Goal: Task Accomplishment & Management: Complete application form

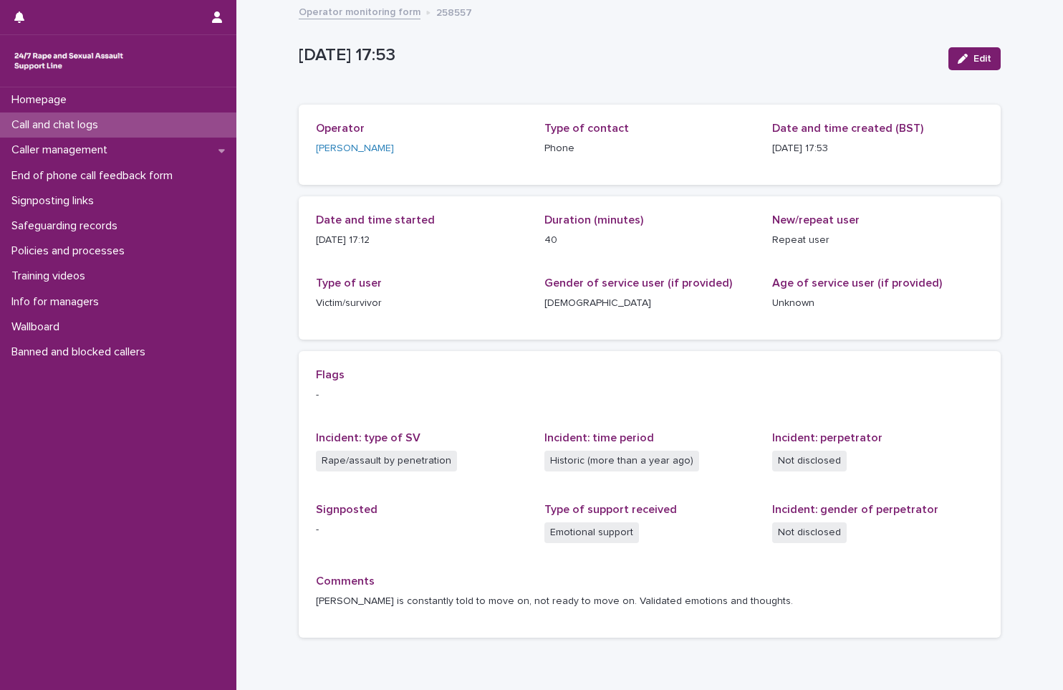
click at [75, 121] on p "Call and chat logs" at bounding box center [58, 125] width 104 height 14
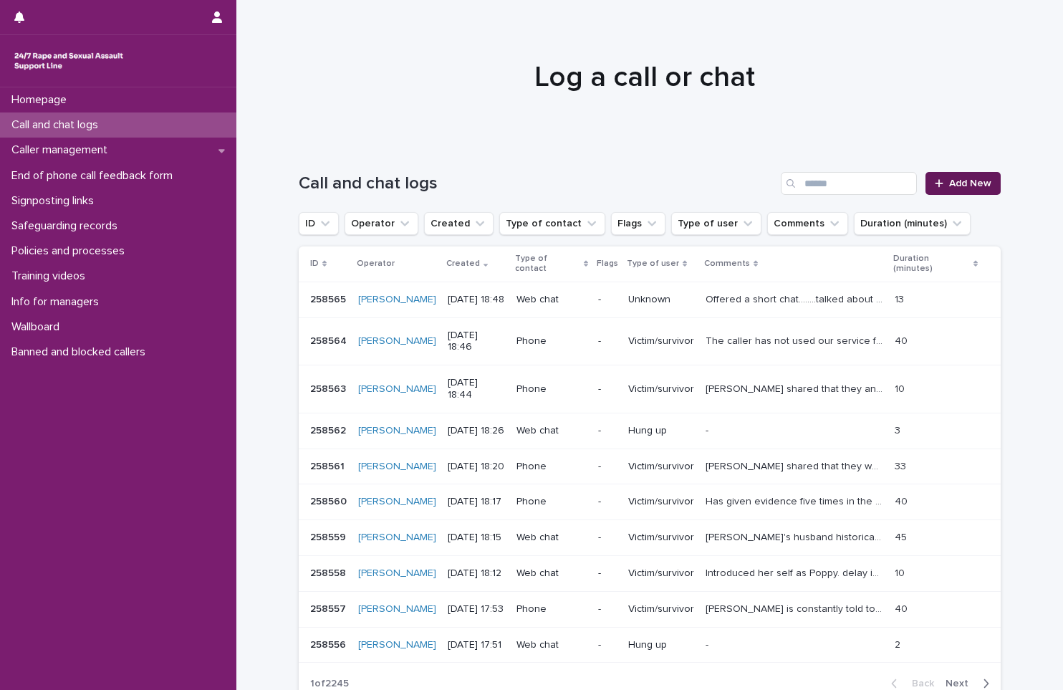
click at [951, 183] on span "Add New" at bounding box center [970, 183] width 42 height 10
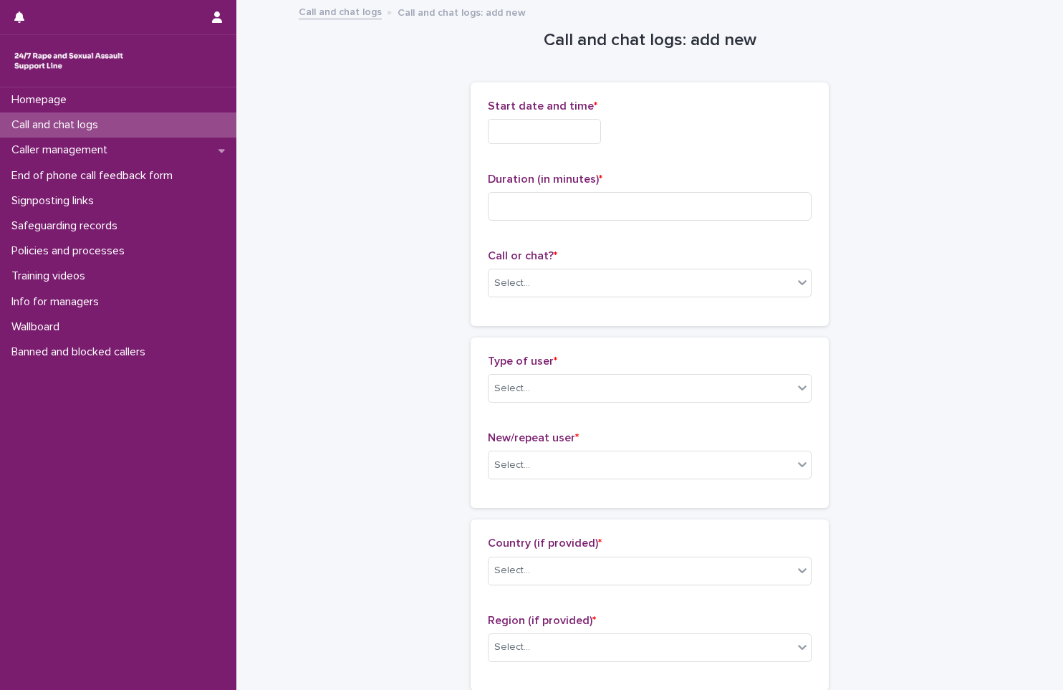
click at [522, 133] on input "text" at bounding box center [544, 131] width 113 height 25
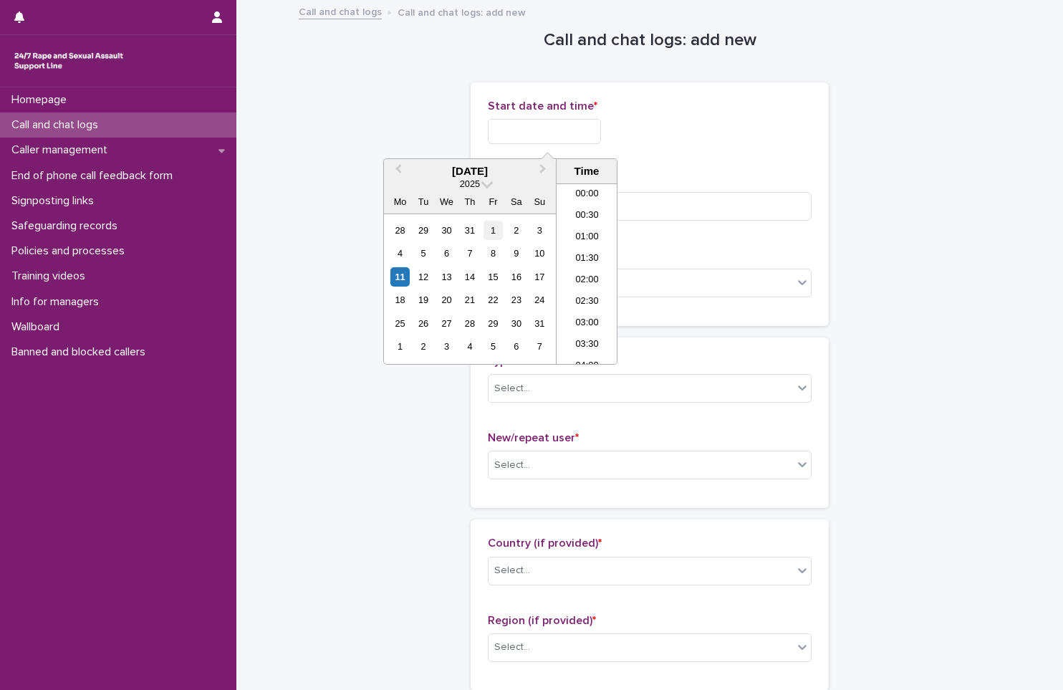
scroll to position [716, 0]
click at [398, 281] on div "11" at bounding box center [399, 276] width 19 height 19
click at [581, 252] on li "18:00" at bounding box center [587, 251] width 61 height 21
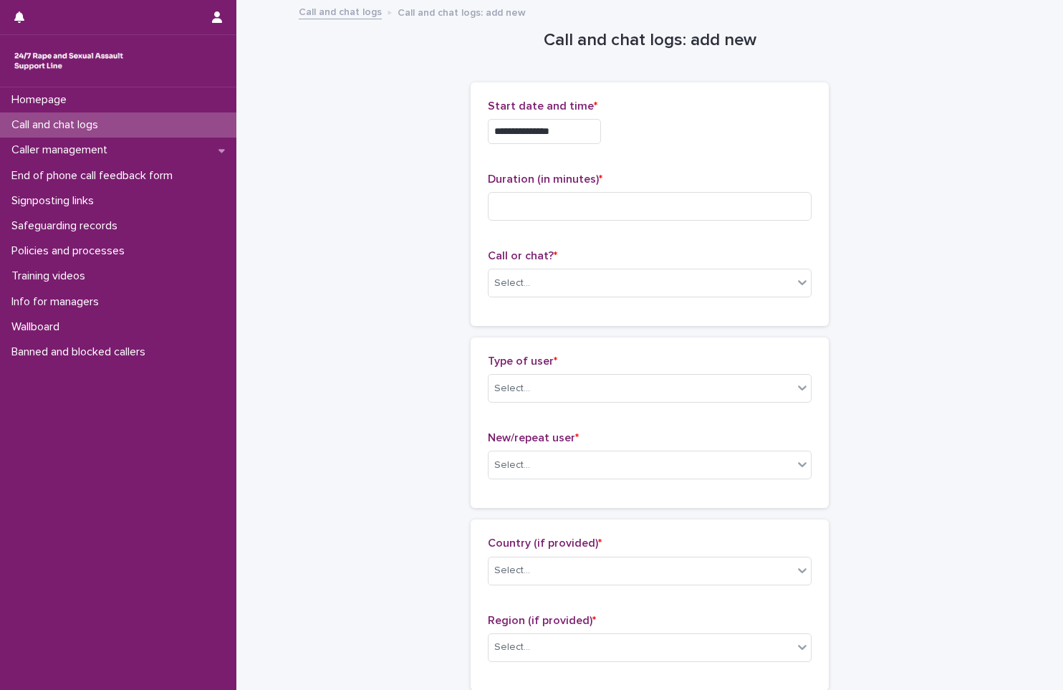
click at [592, 132] on input "**********" at bounding box center [544, 131] width 113 height 25
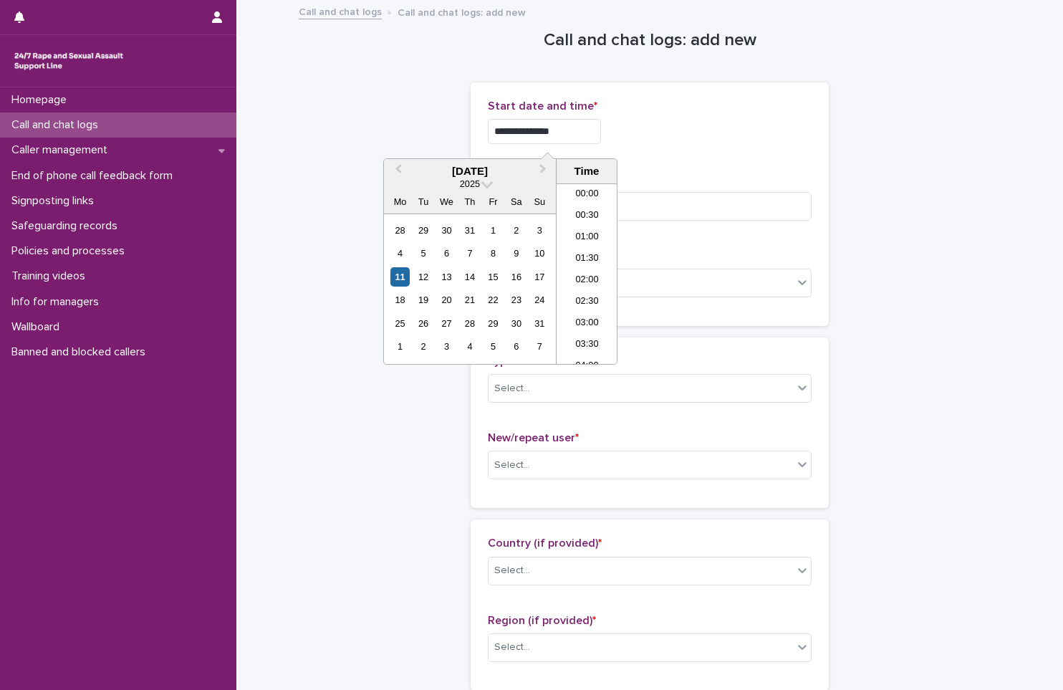
scroll to position [695, 0]
type input "**********"
click at [691, 201] on input at bounding box center [650, 206] width 324 height 29
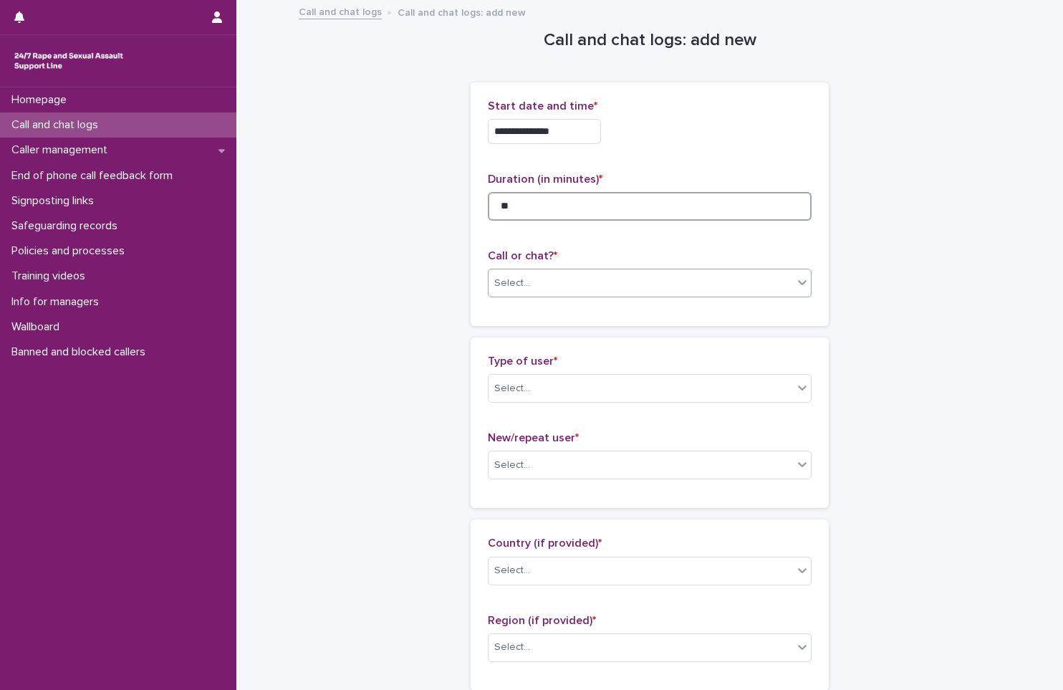
type input "**"
click at [611, 292] on div "Select..." at bounding box center [641, 284] width 304 height 24
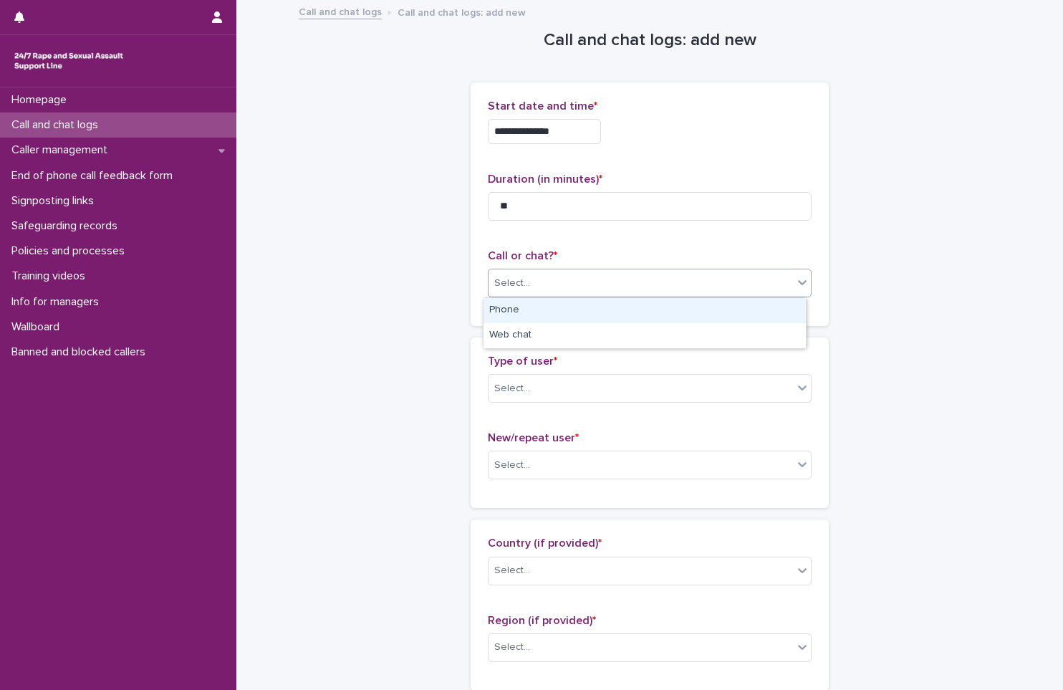
click at [601, 310] on div "Phone" at bounding box center [645, 310] width 322 height 25
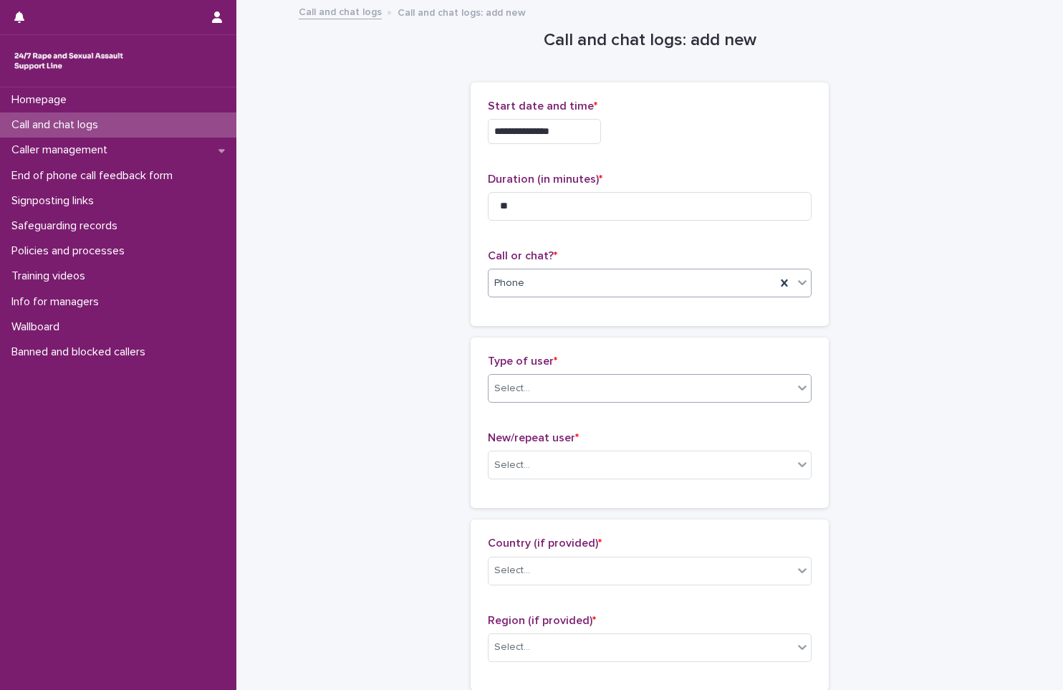
click at [575, 385] on div "Select..." at bounding box center [641, 389] width 304 height 24
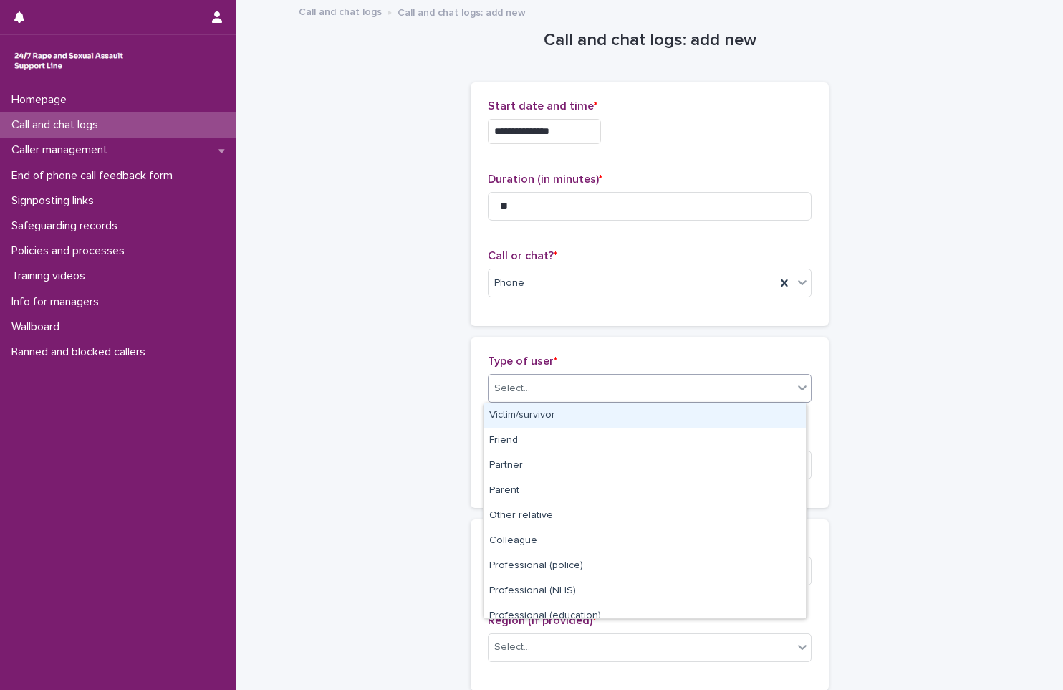
click at [581, 413] on div "Victim/survivor" at bounding box center [645, 415] width 322 height 25
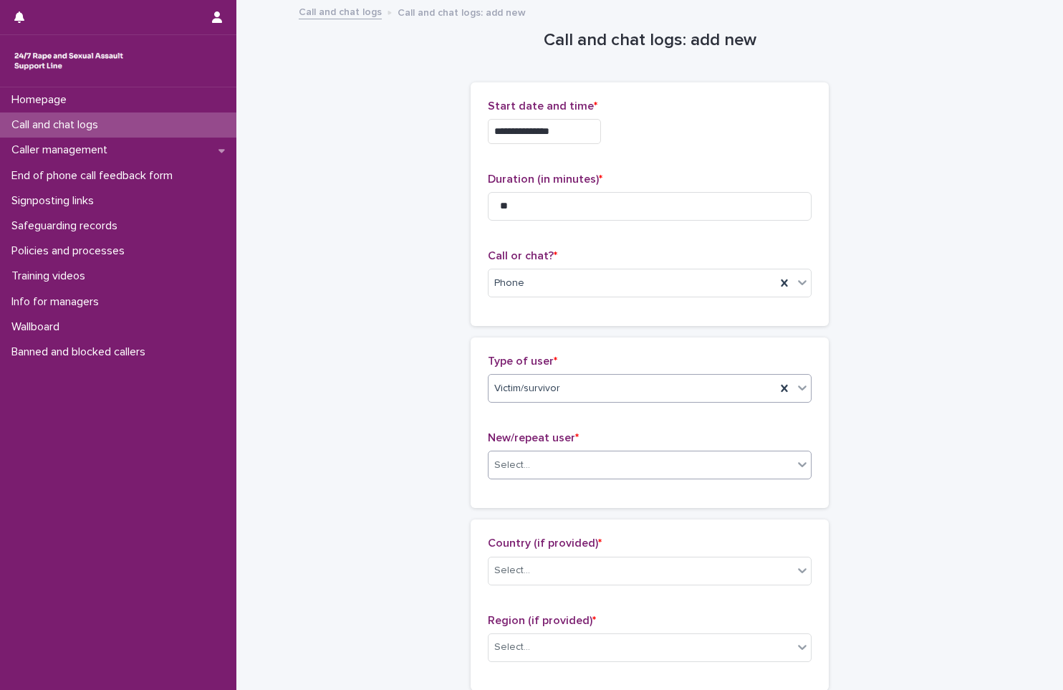
click at [573, 460] on div "Select..." at bounding box center [641, 466] width 304 height 24
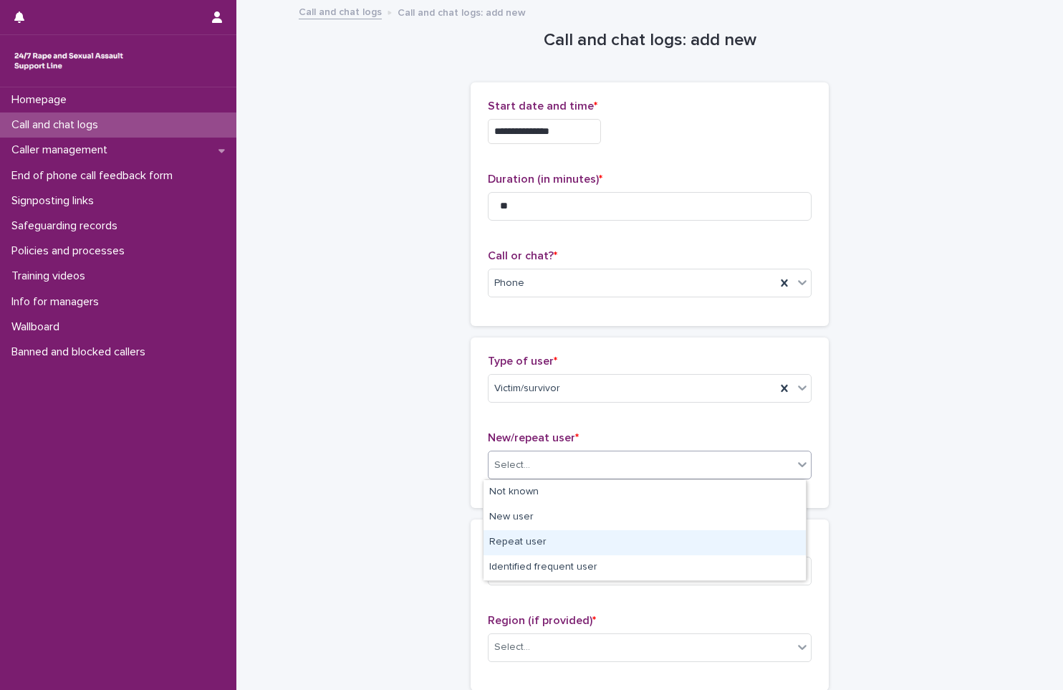
click at [577, 542] on div "Repeat user" at bounding box center [645, 542] width 322 height 25
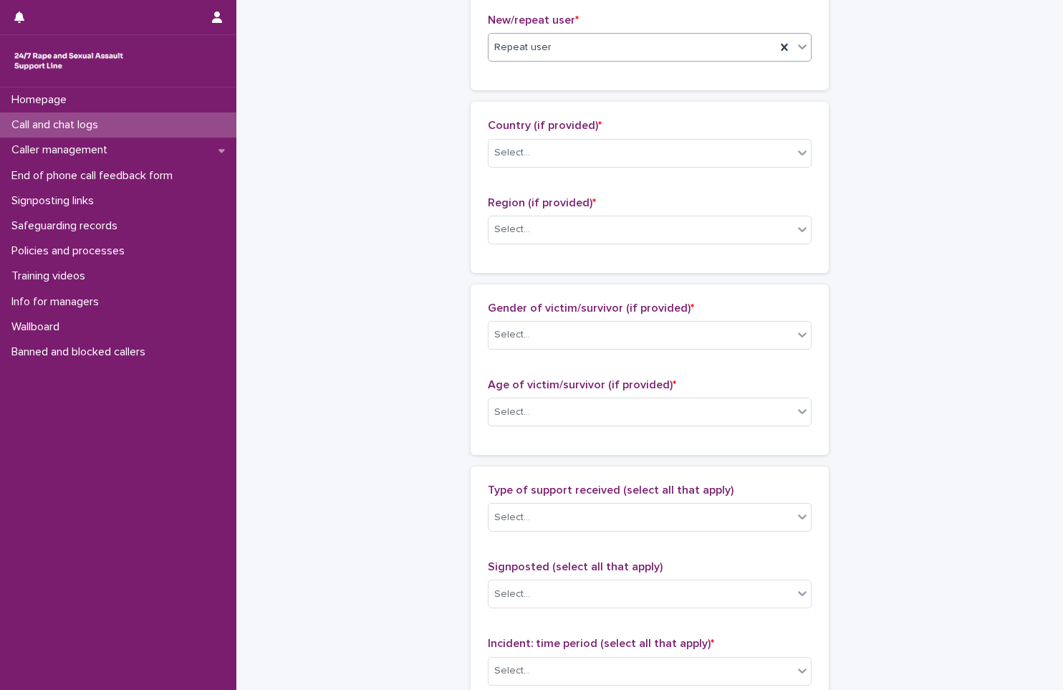
scroll to position [430, 0]
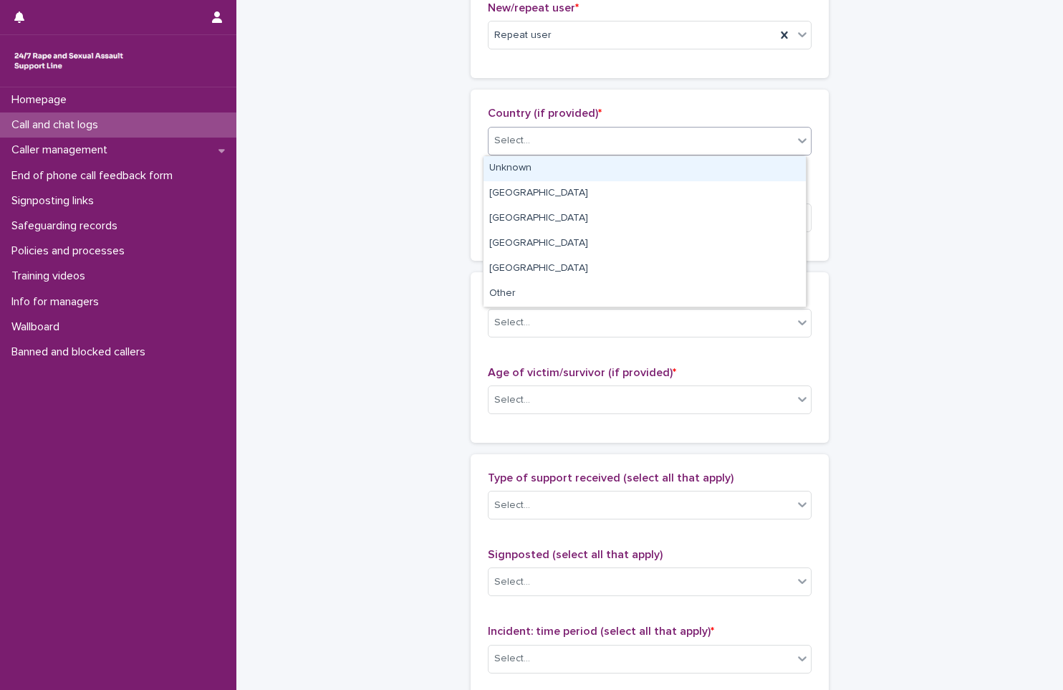
click at [529, 129] on div "Select..." at bounding box center [641, 141] width 304 height 24
click at [552, 163] on div "Unknown" at bounding box center [645, 168] width 322 height 25
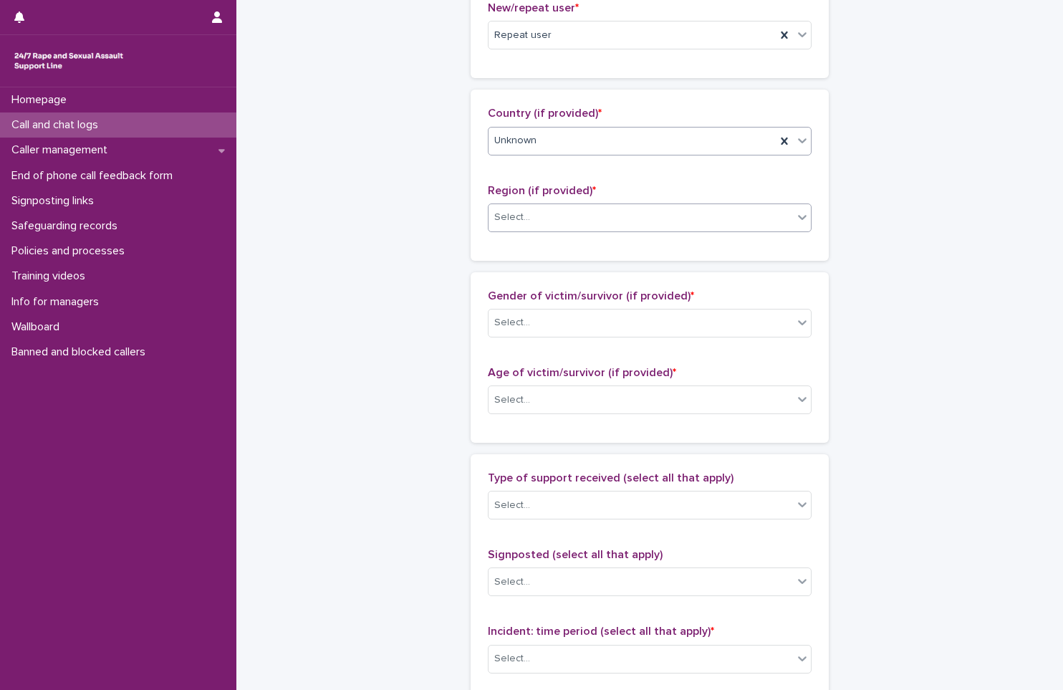
click at [545, 220] on div "Select..." at bounding box center [641, 218] width 304 height 24
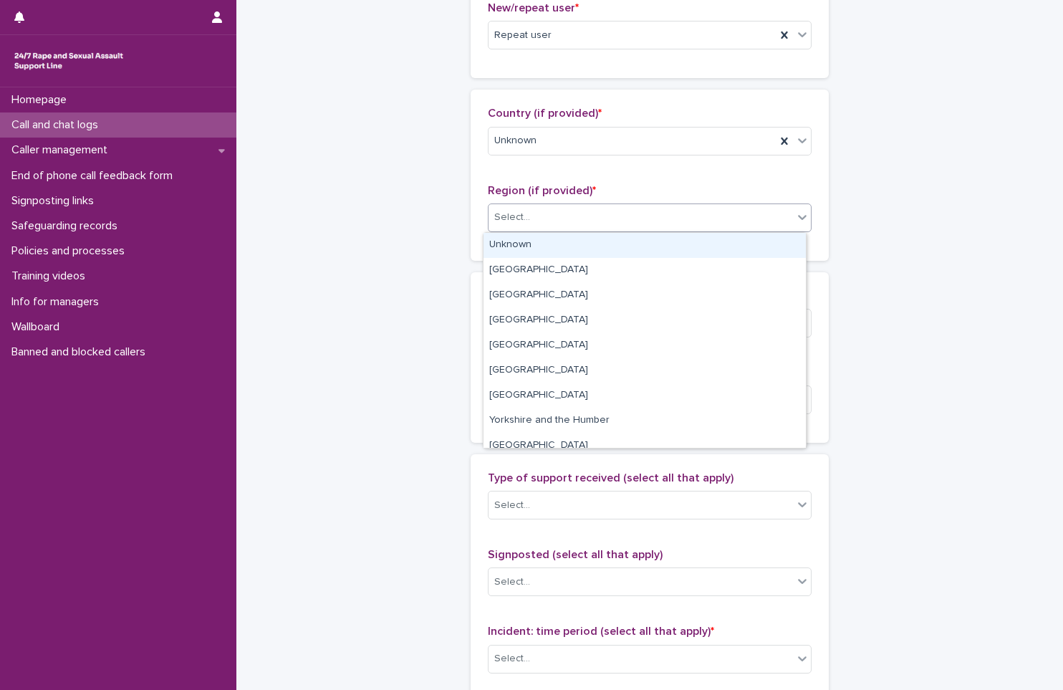
click at [551, 249] on div "Unknown" at bounding box center [645, 245] width 322 height 25
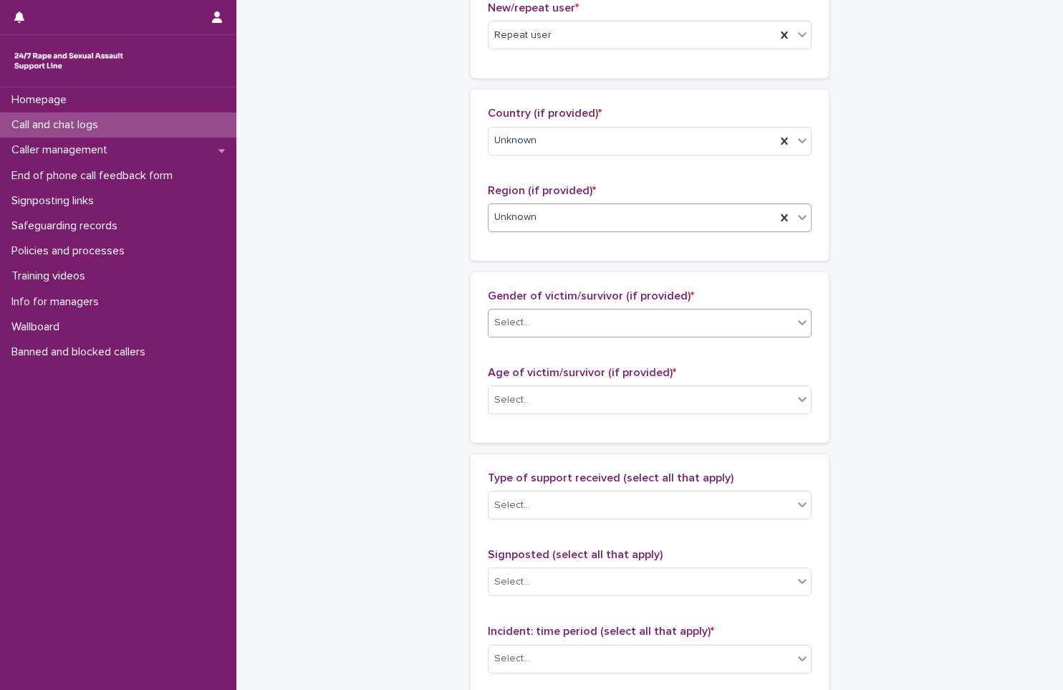
click at [545, 325] on div "Select..." at bounding box center [641, 323] width 304 height 24
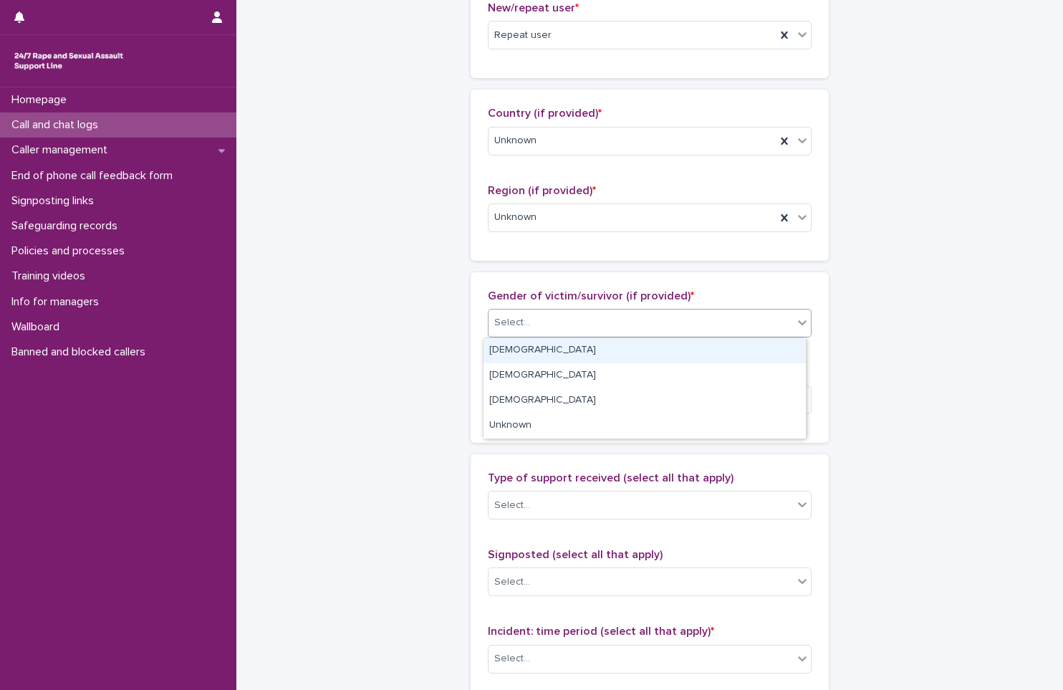
click at [547, 350] on div "[DEMOGRAPHIC_DATA]" at bounding box center [645, 350] width 322 height 25
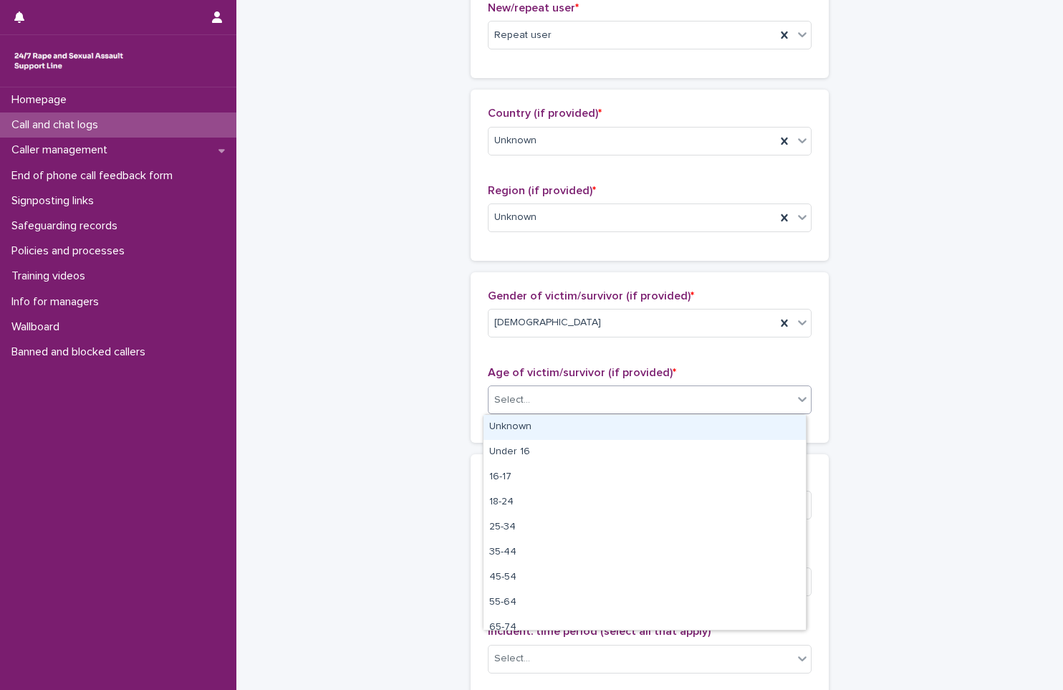
click at [567, 406] on div "Select..." at bounding box center [641, 400] width 304 height 24
click at [568, 434] on div "Unknown" at bounding box center [645, 427] width 322 height 25
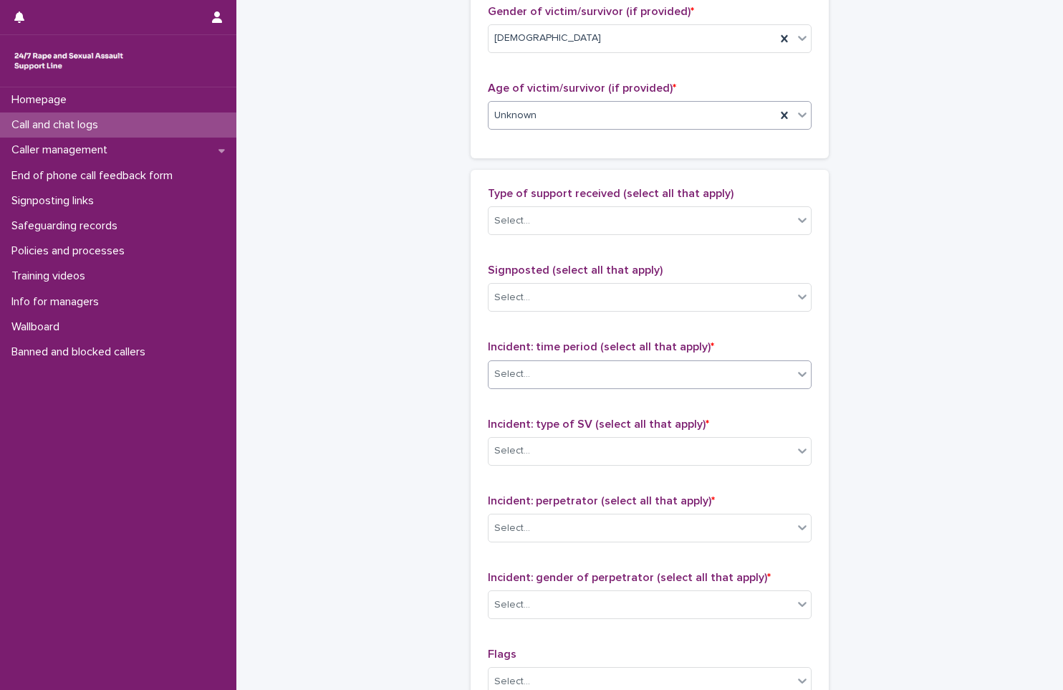
scroll to position [716, 0]
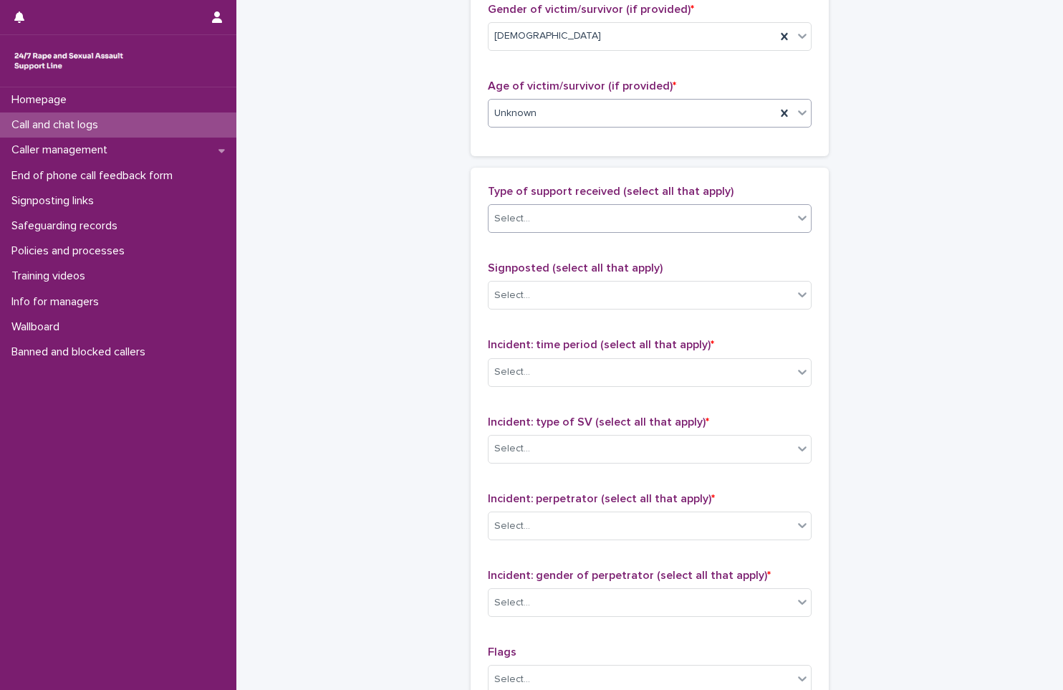
click at [542, 218] on div "Select..." at bounding box center [641, 219] width 304 height 24
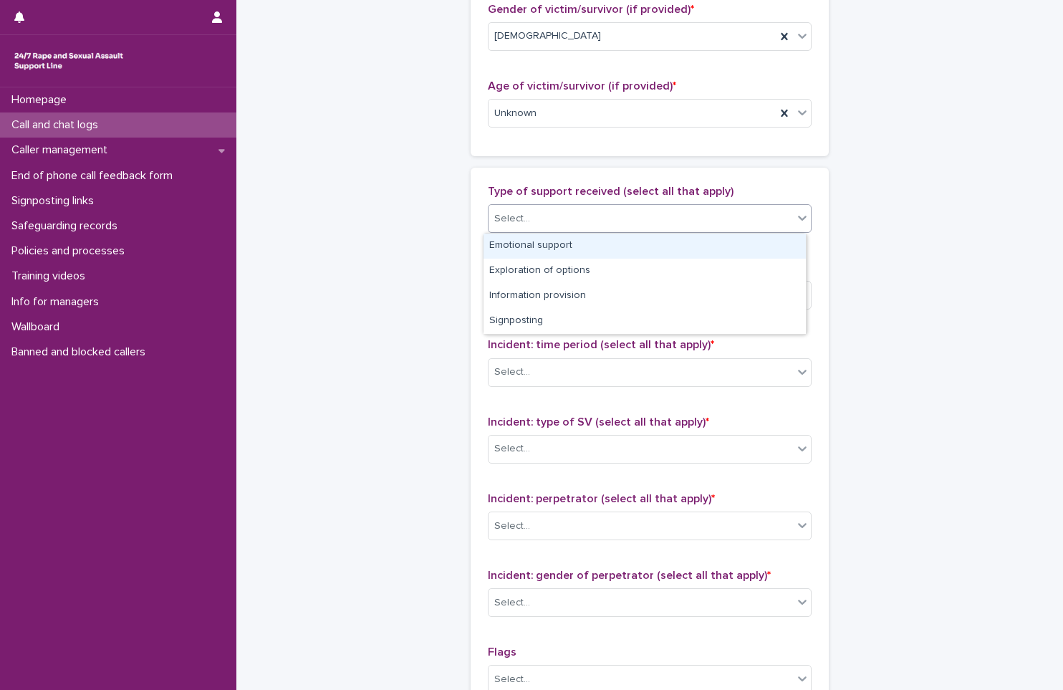
click at [595, 249] on div "Emotional support" at bounding box center [645, 246] width 322 height 25
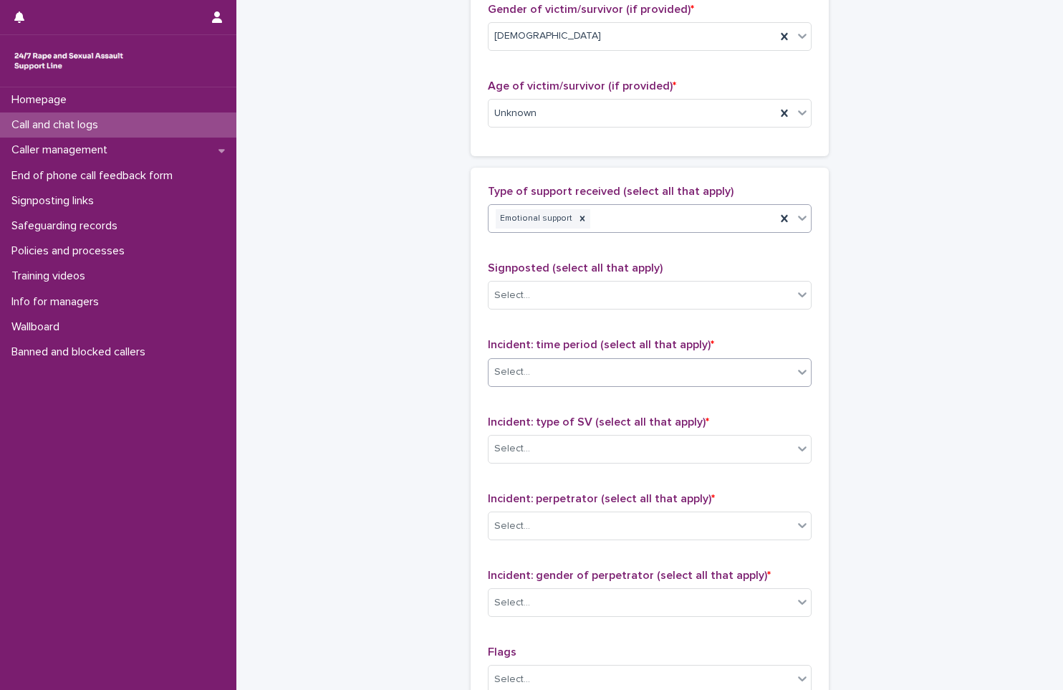
click at [581, 374] on div "Select..." at bounding box center [641, 372] width 304 height 24
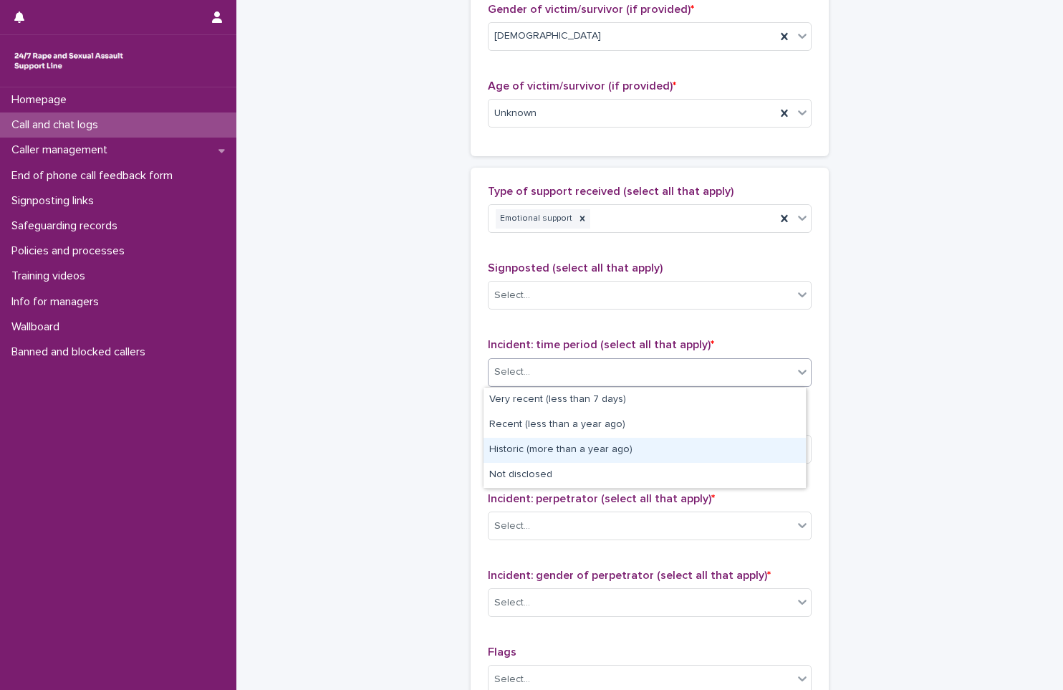
click at [608, 448] on div "Historic (more than a year ago)" at bounding box center [645, 450] width 322 height 25
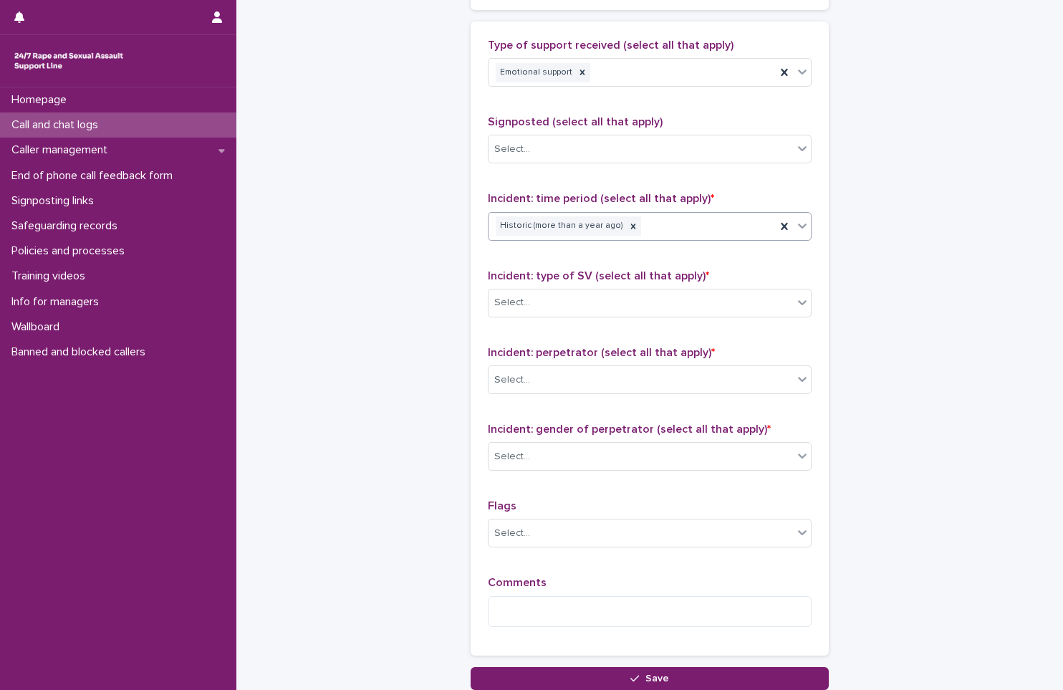
scroll to position [931, 0]
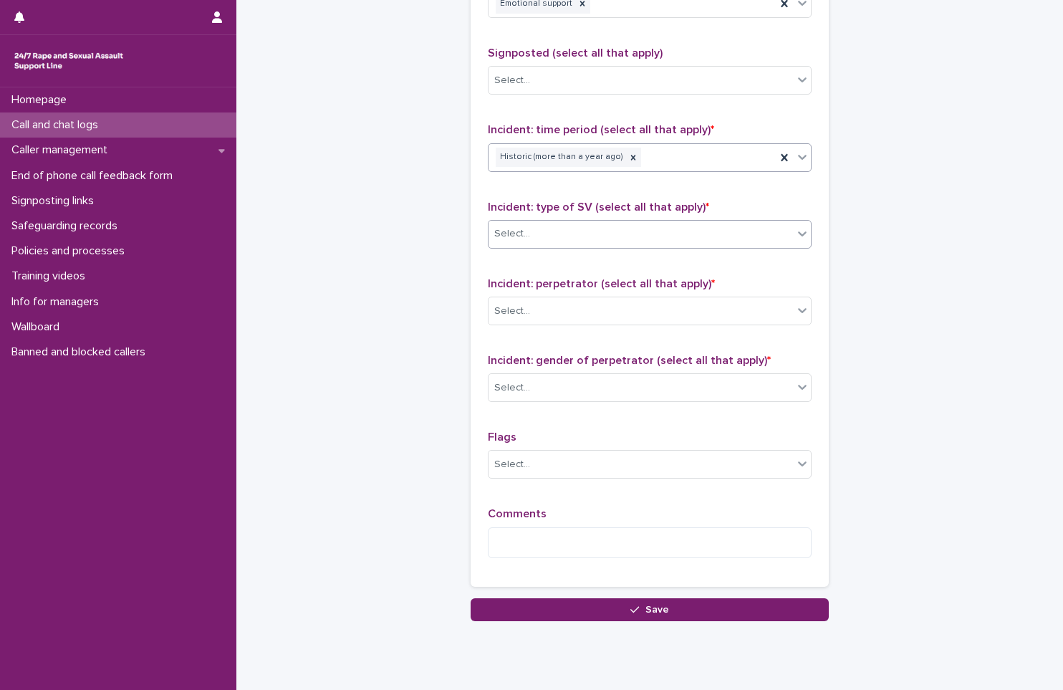
click at [589, 229] on div "Select..." at bounding box center [641, 234] width 304 height 24
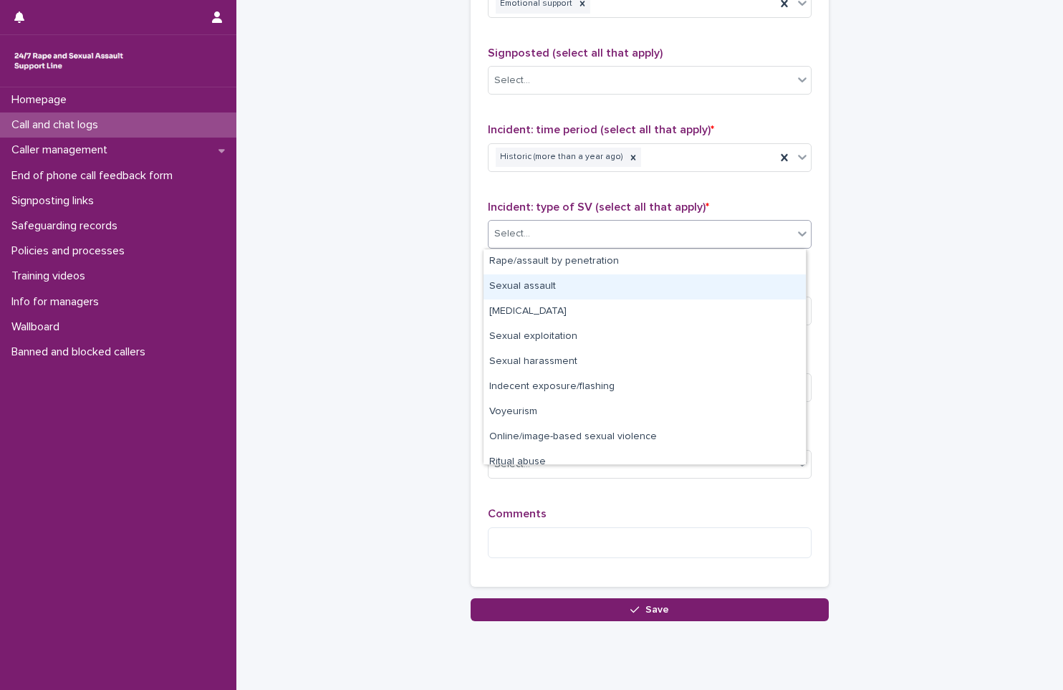
click at [575, 287] on div "Sexual assault" at bounding box center [645, 286] width 322 height 25
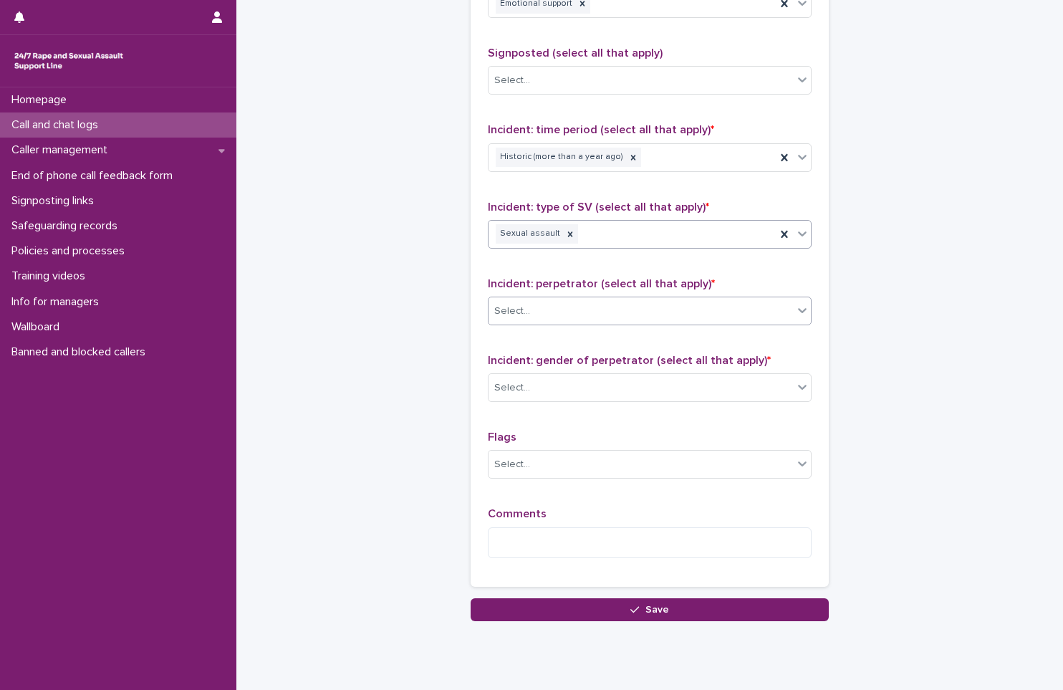
click at [612, 302] on div "Select..." at bounding box center [641, 311] width 304 height 24
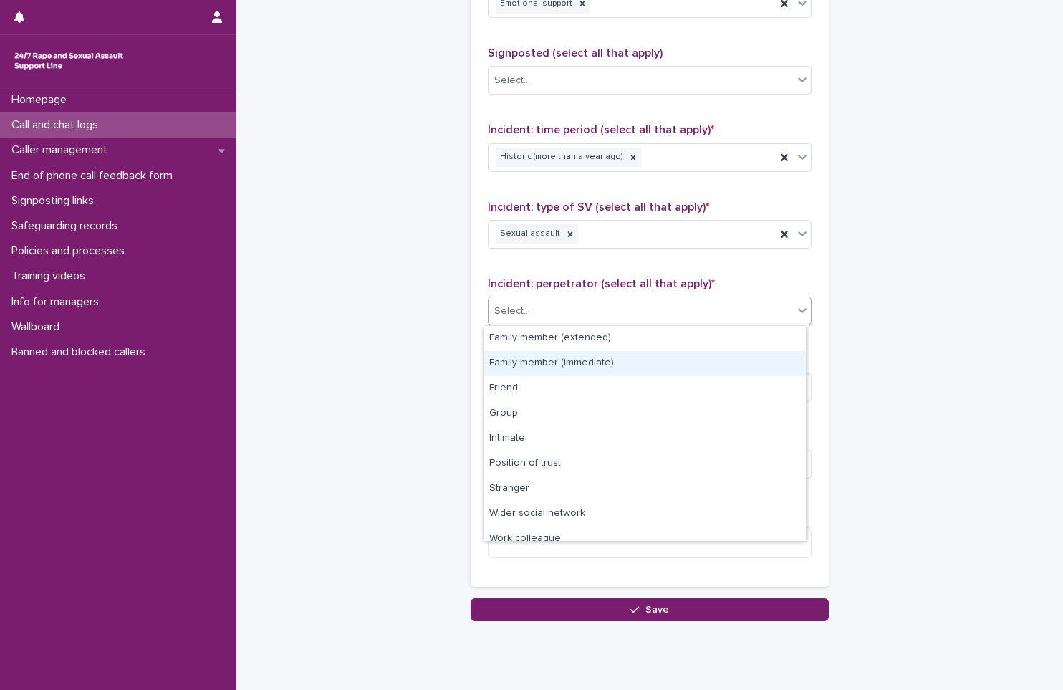
click at [616, 368] on div "Family member (immediate)" at bounding box center [645, 363] width 322 height 25
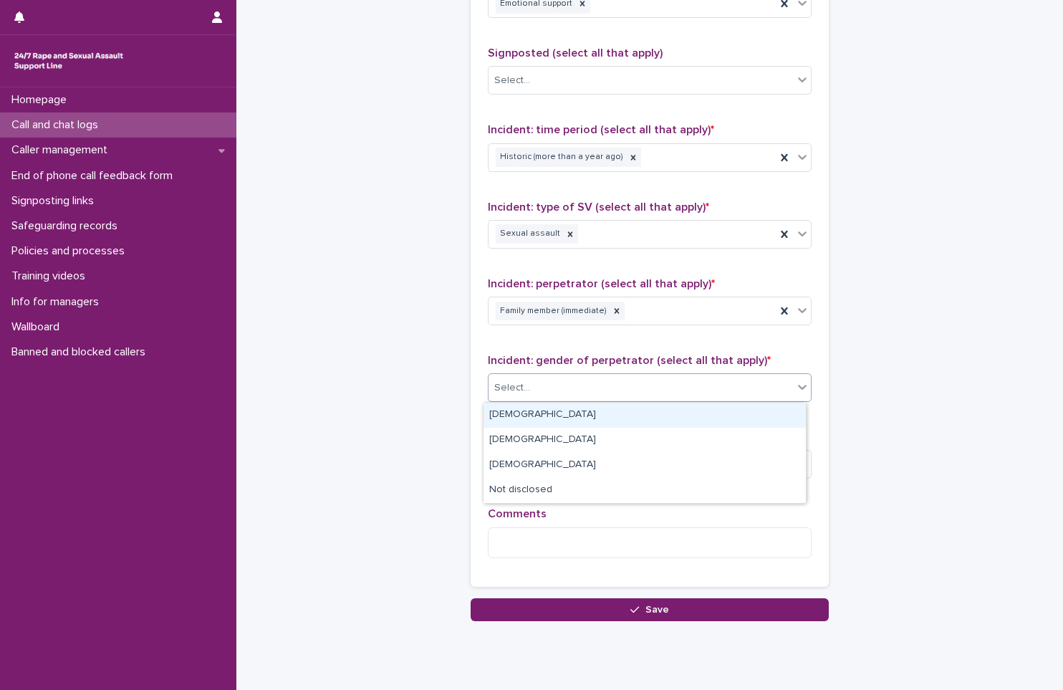
click at [573, 375] on div "Select..." at bounding box center [650, 387] width 324 height 29
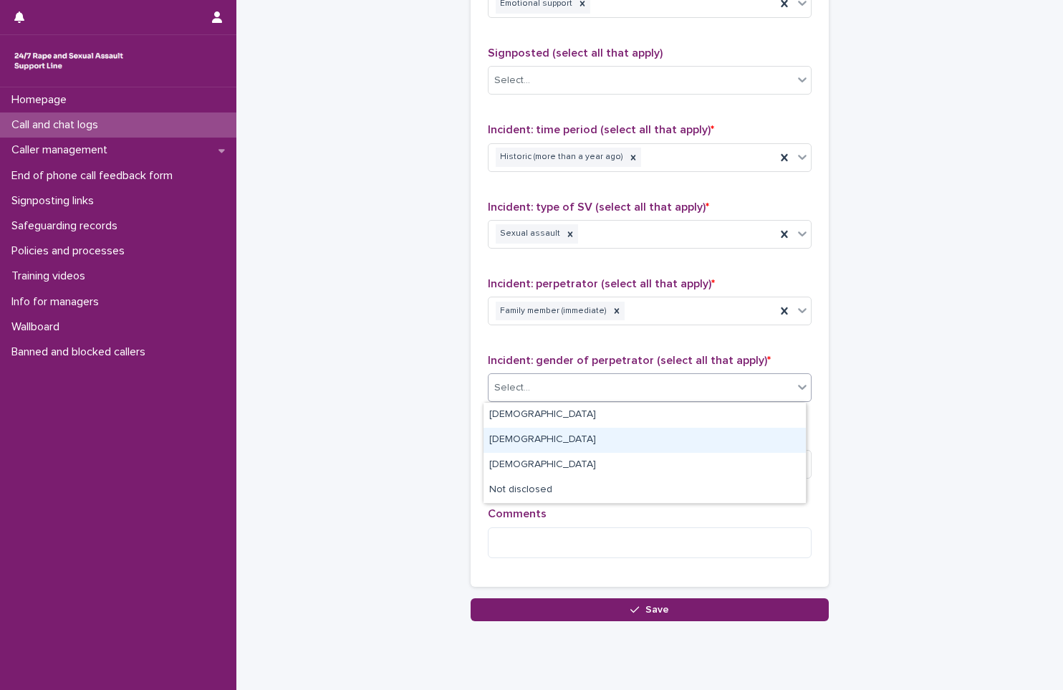
click at [577, 438] on div "[DEMOGRAPHIC_DATA]" at bounding box center [645, 440] width 322 height 25
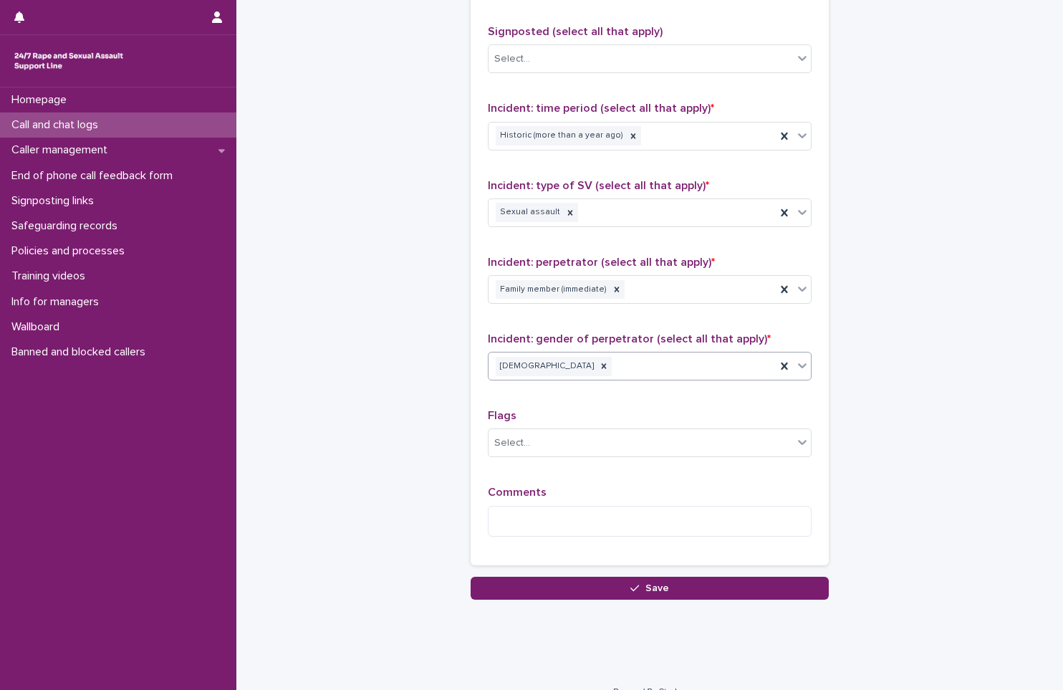
scroll to position [974, 0]
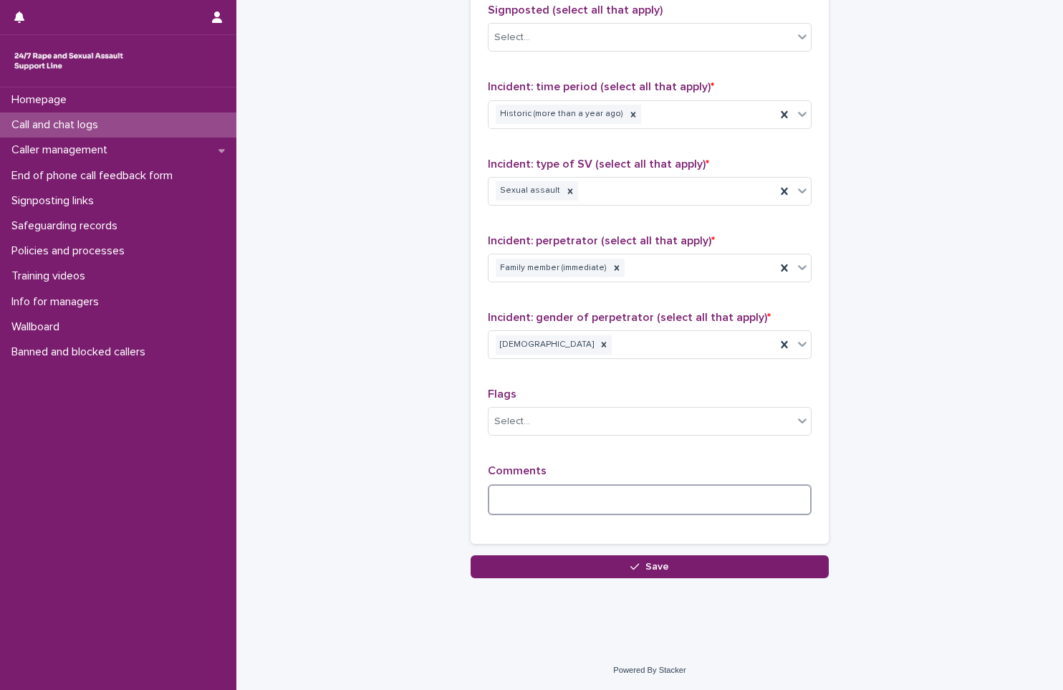
click at [566, 501] on textarea at bounding box center [650, 499] width 324 height 31
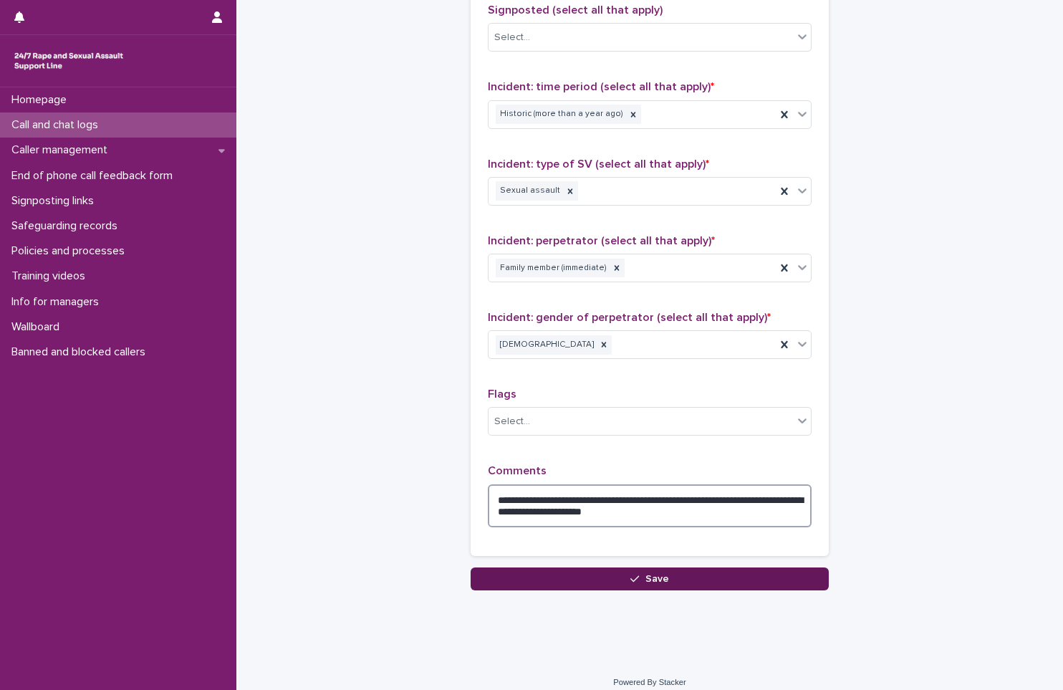
type textarea "**********"
click at [711, 572] on button "Save" at bounding box center [650, 578] width 358 height 23
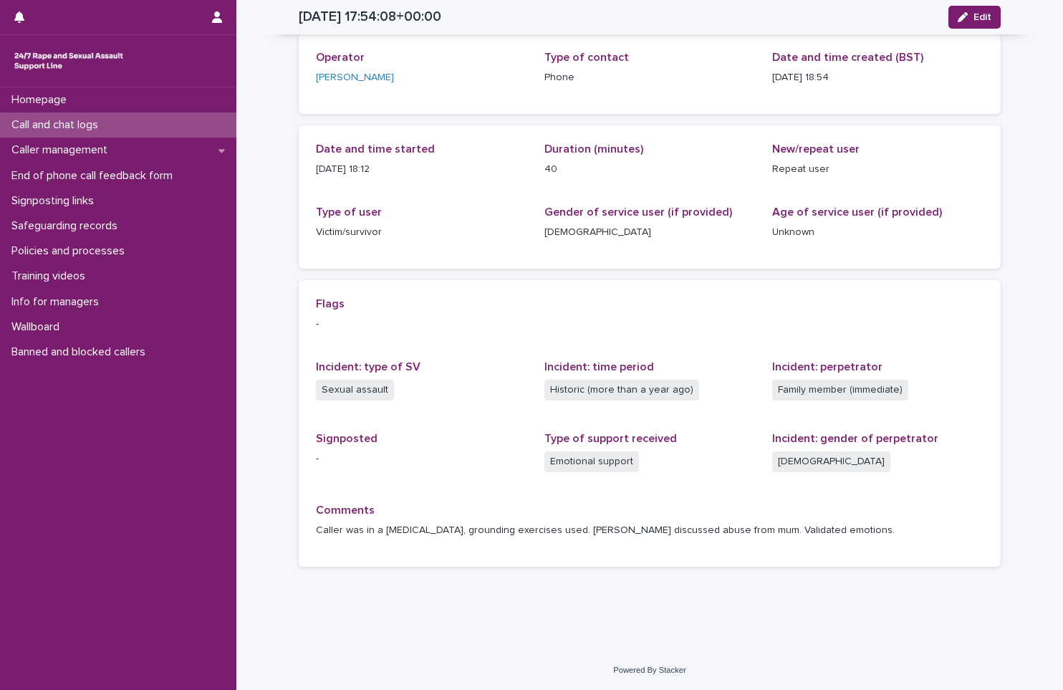
scroll to position [71, 0]
